Goal: Navigation & Orientation: Find specific page/section

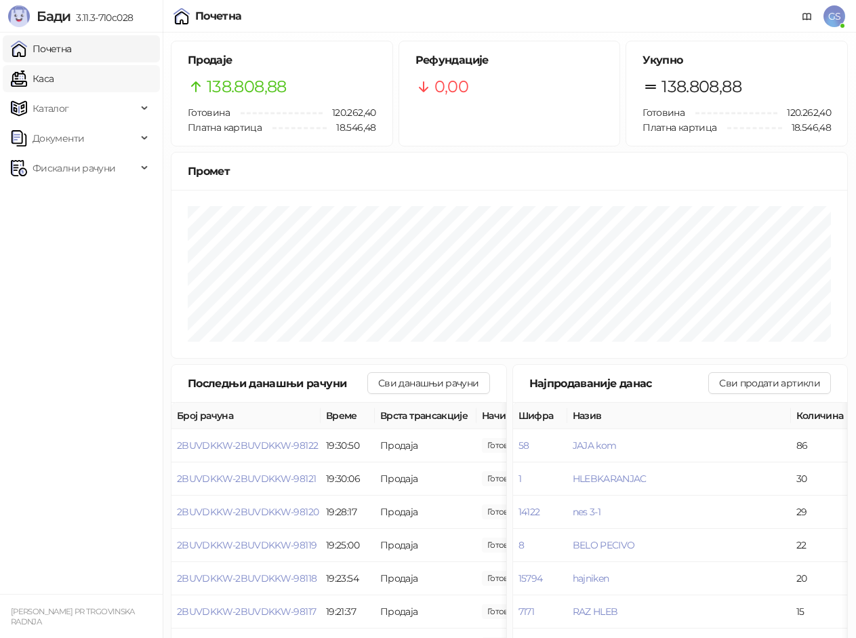
click at [54, 83] on link "Каса" at bounding box center [32, 78] width 43 height 27
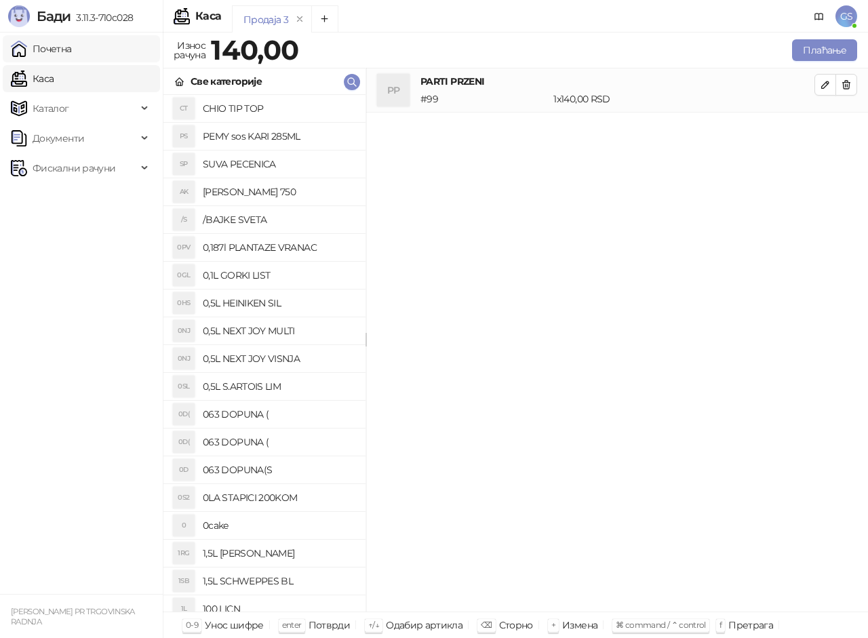
click at [72, 50] on link "Почетна" at bounding box center [41, 48] width 61 height 27
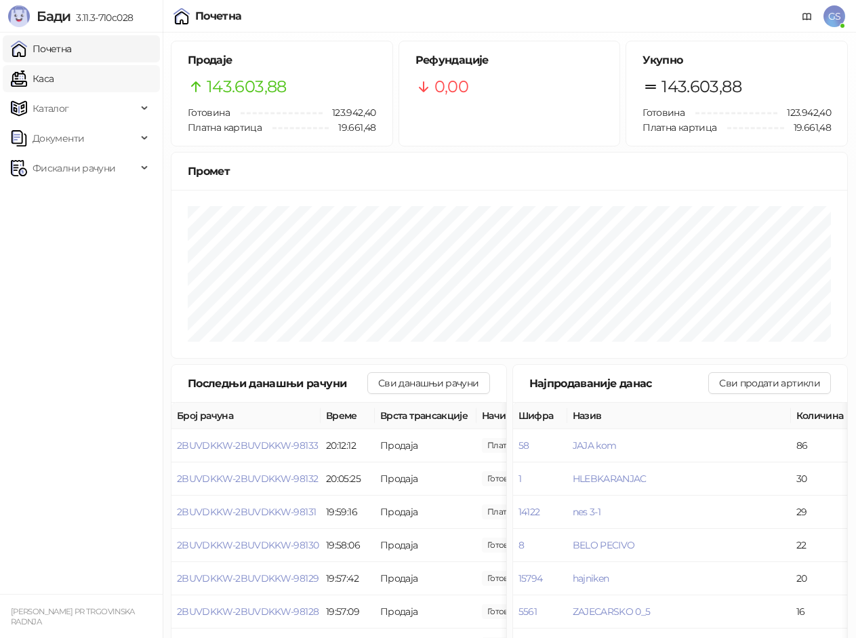
click at [54, 81] on link "Каса" at bounding box center [32, 78] width 43 height 27
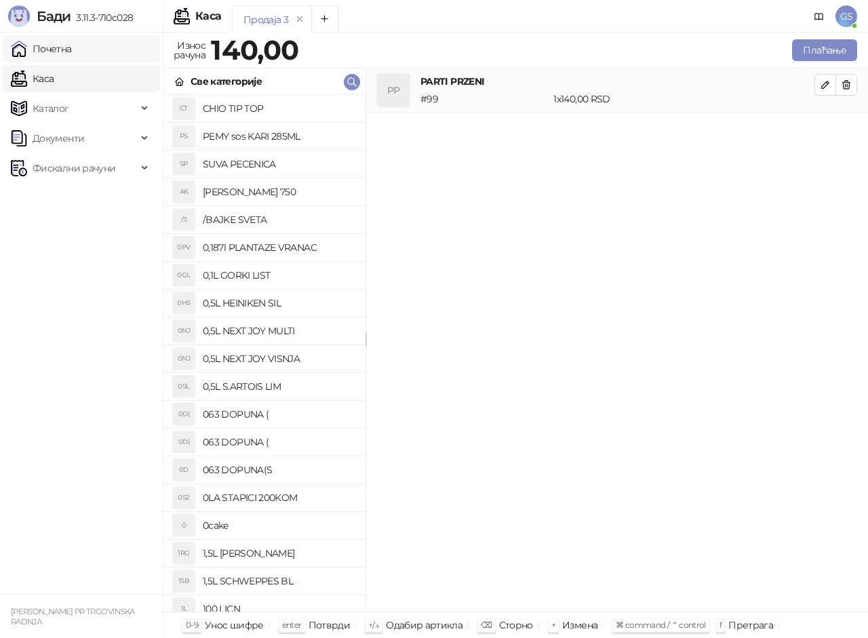
click at [72, 47] on link "Почетна" at bounding box center [41, 48] width 61 height 27
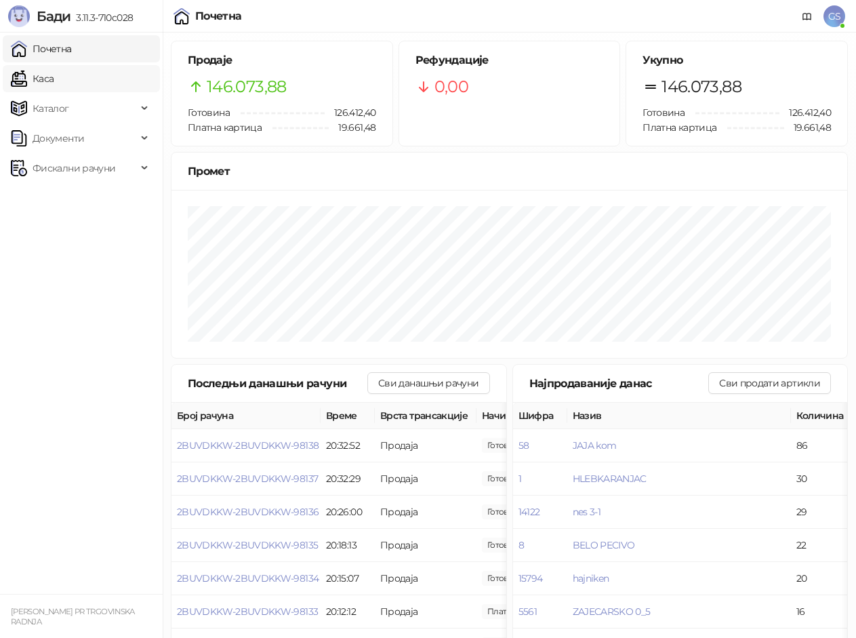
click at [54, 77] on link "Каса" at bounding box center [32, 78] width 43 height 27
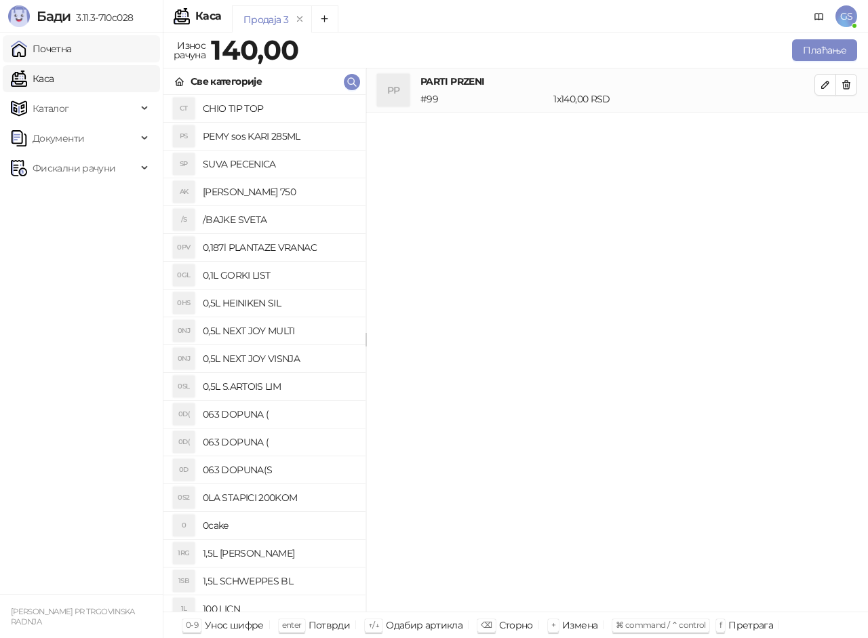
click at [61, 46] on link "Почетна" at bounding box center [41, 48] width 61 height 27
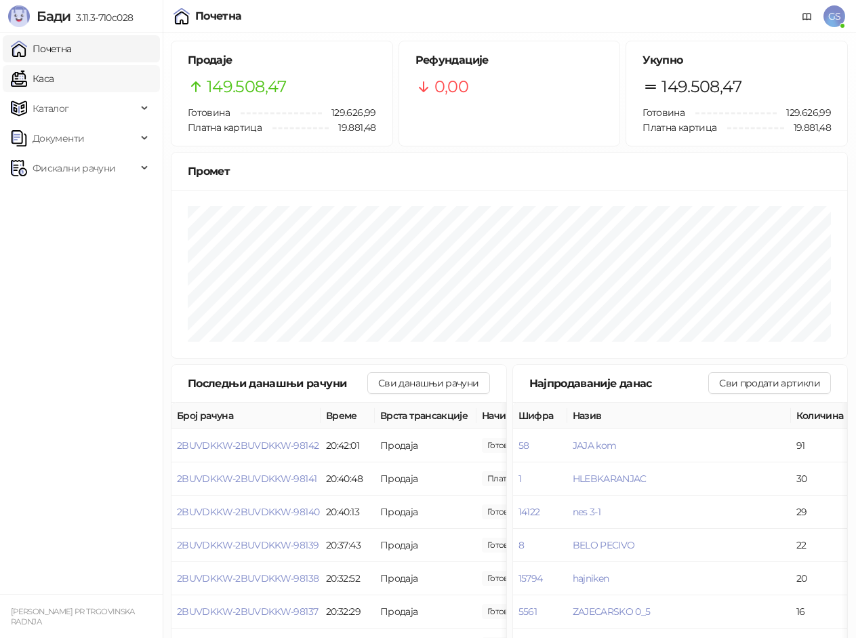
click at [54, 78] on link "Каса" at bounding box center [32, 78] width 43 height 27
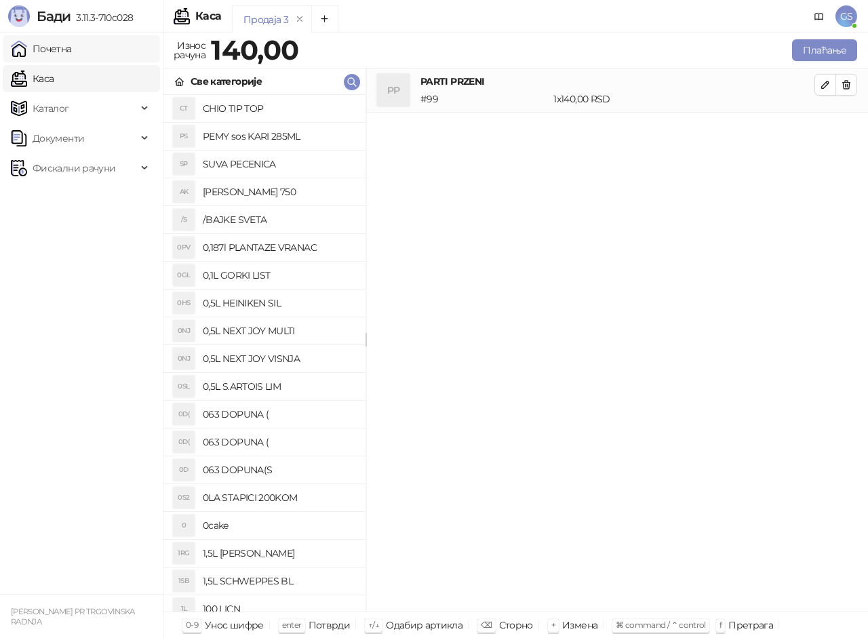
click at [72, 45] on link "Почетна" at bounding box center [41, 48] width 61 height 27
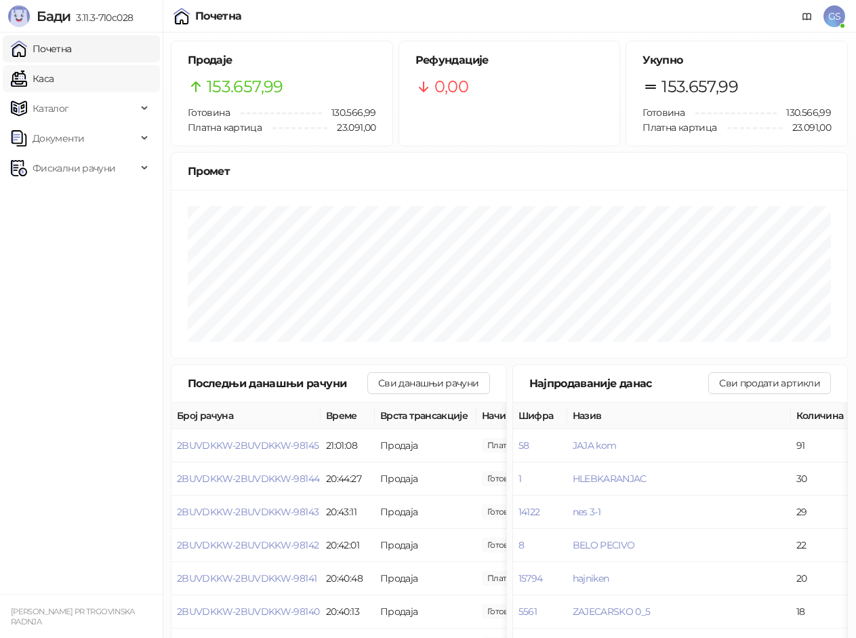
click at [54, 75] on link "Каса" at bounding box center [32, 78] width 43 height 27
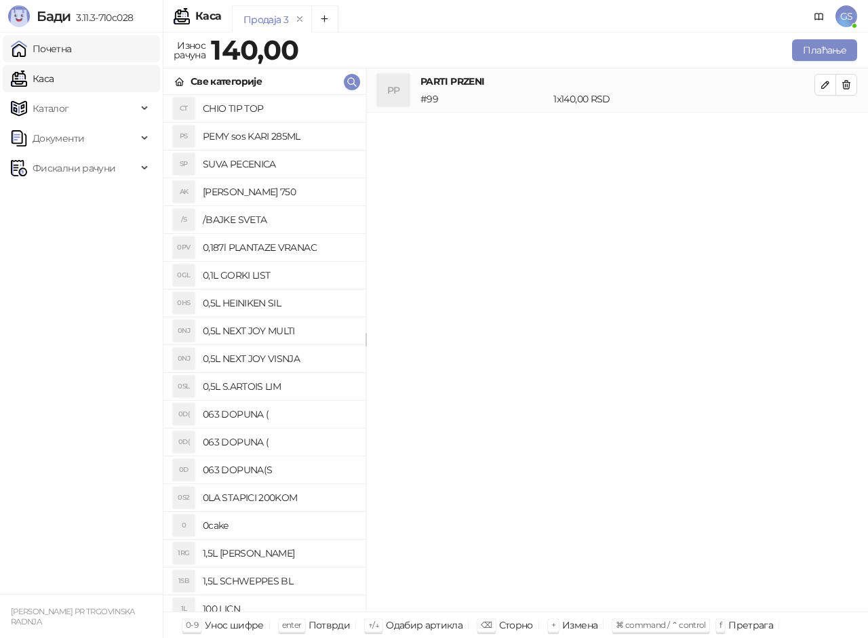
click at [72, 50] on link "Почетна" at bounding box center [41, 48] width 61 height 27
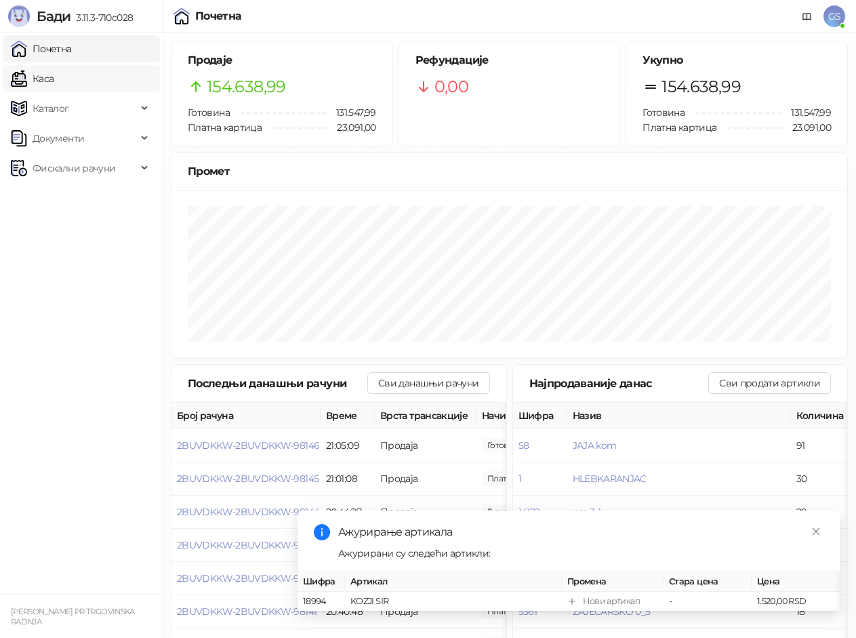
click at [54, 80] on link "Каса" at bounding box center [32, 78] width 43 height 27
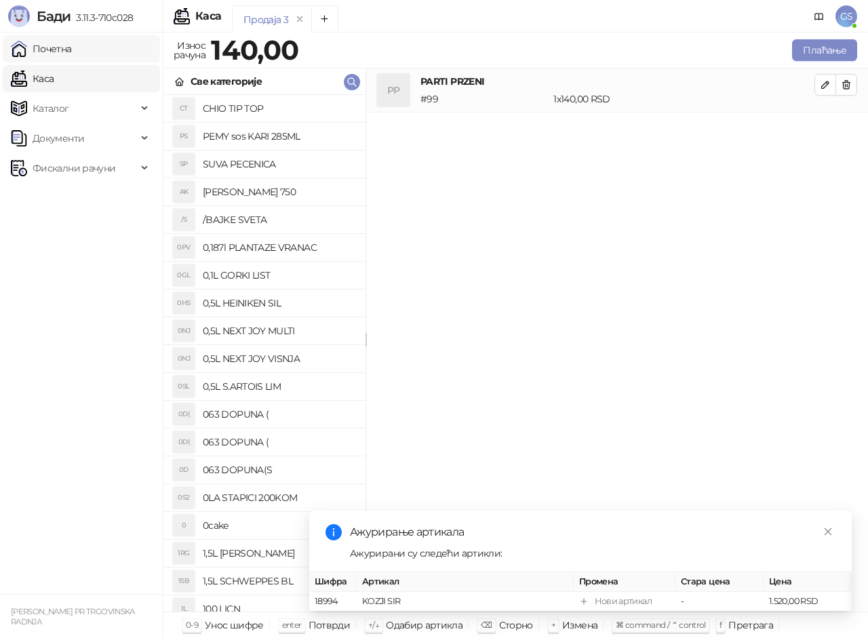
click at [72, 46] on link "Почетна" at bounding box center [41, 48] width 61 height 27
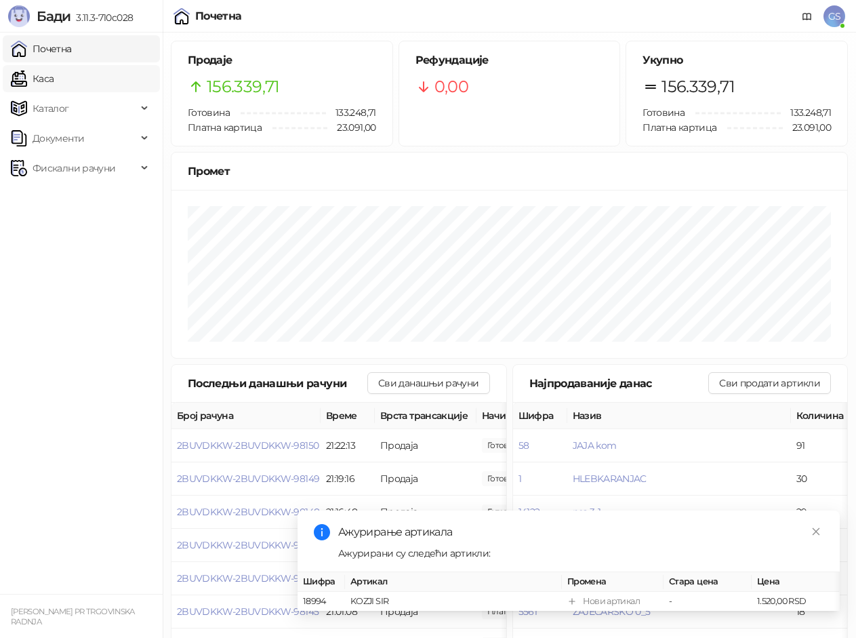
click at [54, 77] on link "Каса" at bounding box center [32, 78] width 43 height 27
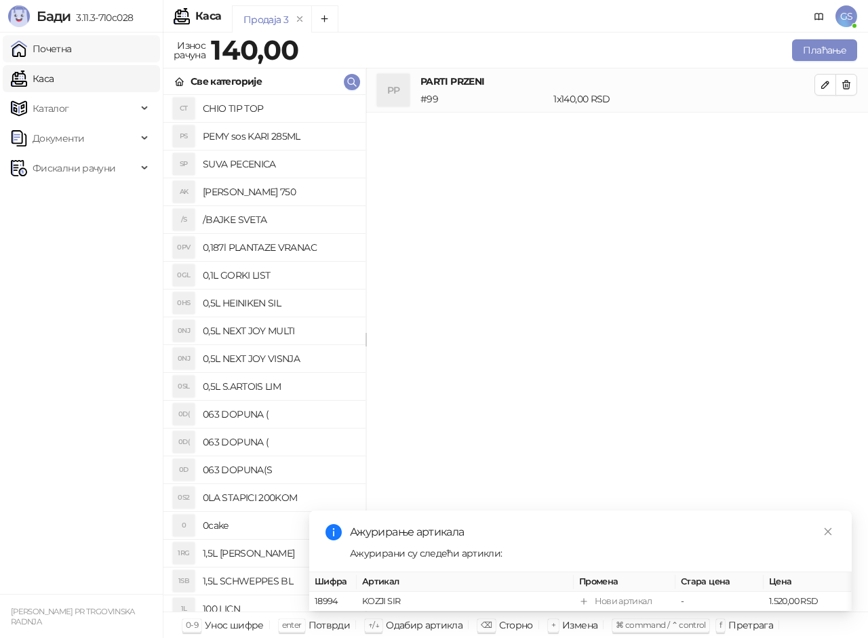
click at [72, 46] on link "Почетна" at bounding box center [41, 48] width 61 height 27
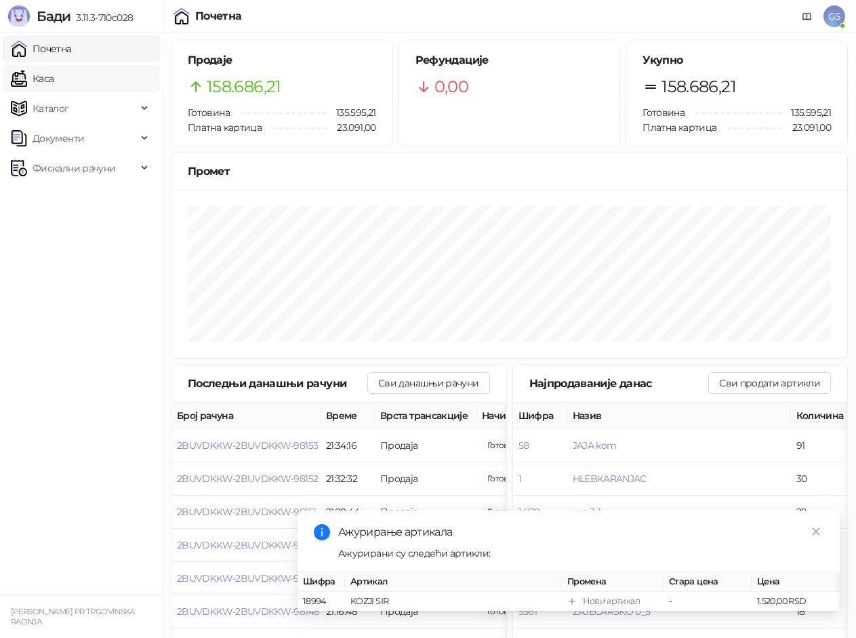
click at [54, 66] on link "Каса" at bounding box center [32, 78] width 43 height 27
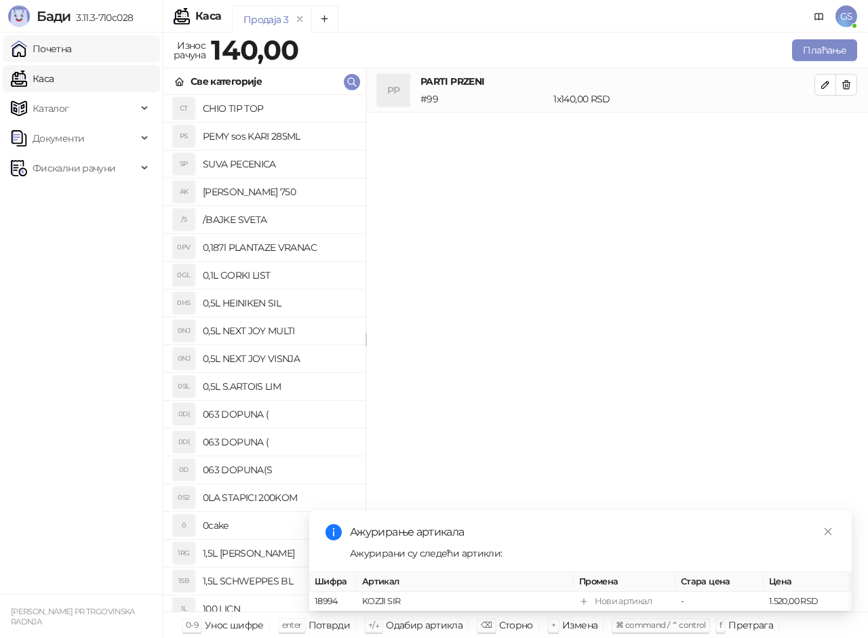
click at [63, 54] on link "Почетна" at bounding box center [41, 48] width 61 height 27
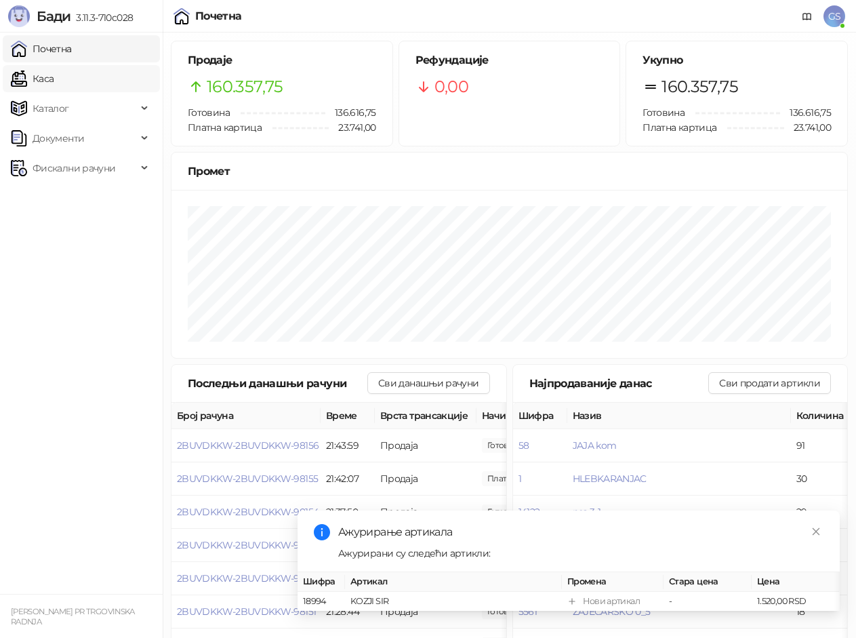
click at [54, 73] on link "Каса" at bounding box center [32, 78] width 43 height 27
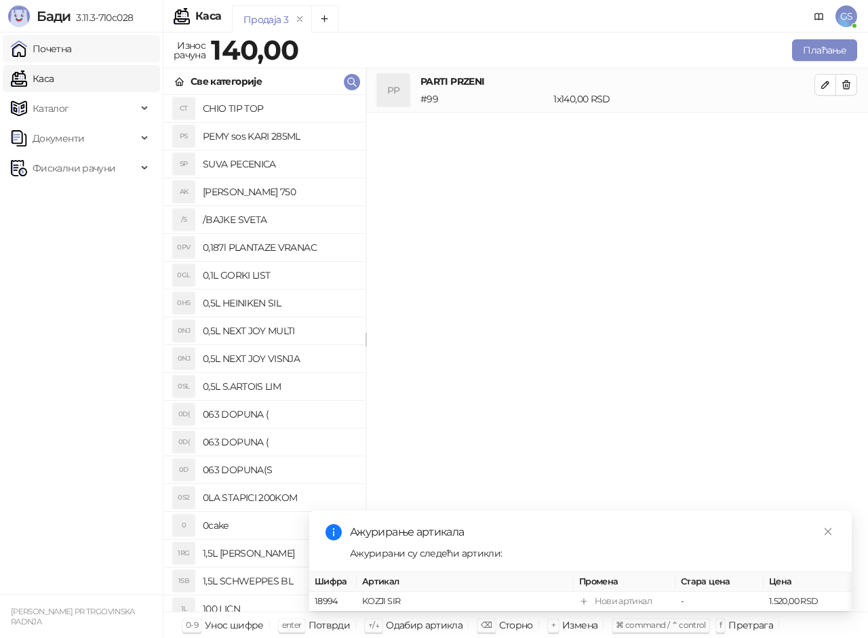
click at [71, 50] on link "Почетна" at bounding box center [41, 48] width 61 height 27
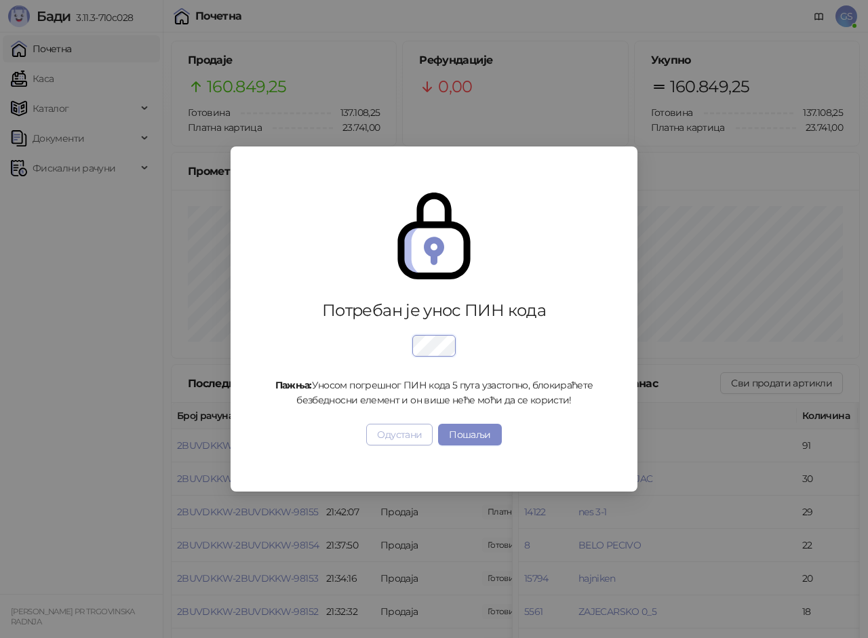
click at [384, 445] on button "Одустани" at bounding box center [399, 435] width 66 height 22
